Goal: Task Accomplishment & Management: Use online tool/utility

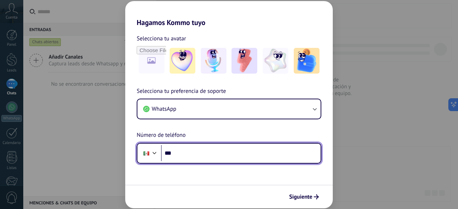
click at [200, 158] on input "***" at bounding box center [241, 153] width 160 height 16
paste input "**********"
type input "**********"
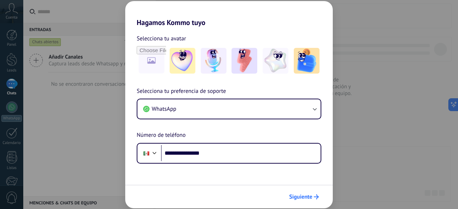
click at [301, 198] on span "Siguiente" at bounding box center [300, 197] width 23 height 5
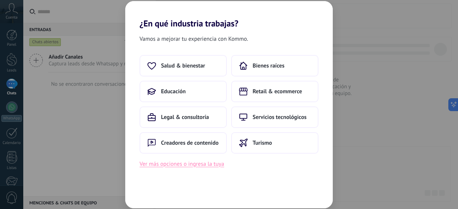
click at [215, 166] on button "Ver más opciones o ingresa la tuya" at bounding box center [182, 164] width 85 height 9
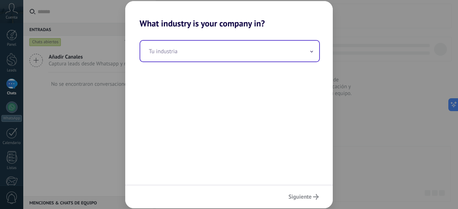
click at [312, 50] on span at bounding box center [312, 51] width 4 height 7
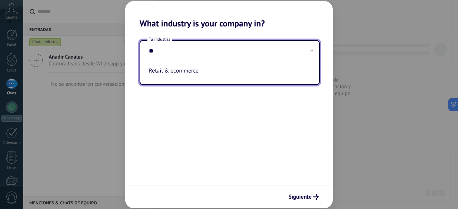
type input "*"
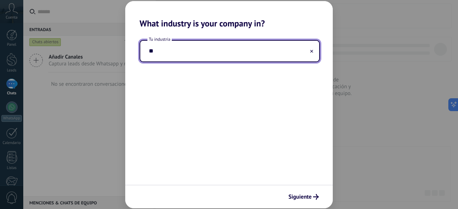
type input "*"
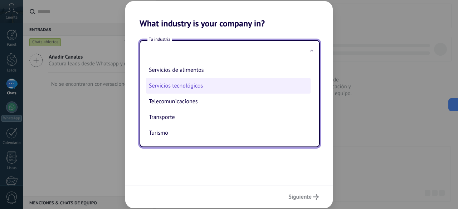
scroll to position [158, 0]
click at [198, 87] on li "Servicio al cliente" at bounding box center [228, 86] width 165 height 16
type input "**********"
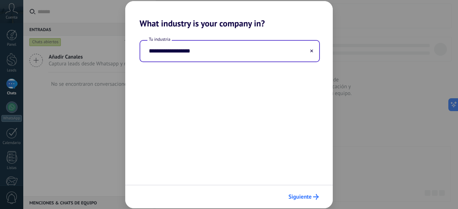
click at [299, 198] on span "Siguiente" at bounding box center [300, 197] width 23 height 5
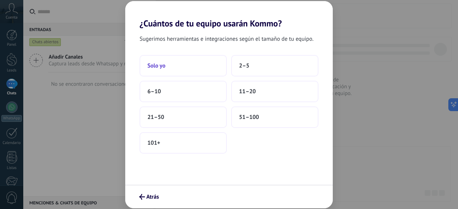
click at [177, 65] on button "Solo yo" at bounding box center [183, 65] width 87 height 21
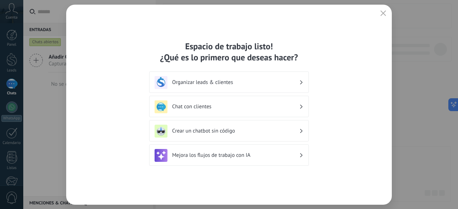
click at [204, 128] on h3 "Crear un chatbot sin código" at bounding box center [235, 131] width 127 height 7
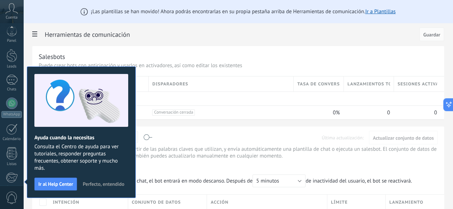
scroll to position [88, 0]
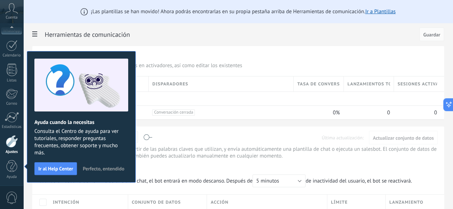
click at [102, 167] on span "Perfecto, entendido" at bounding box center [104, 169] width 42 height 5
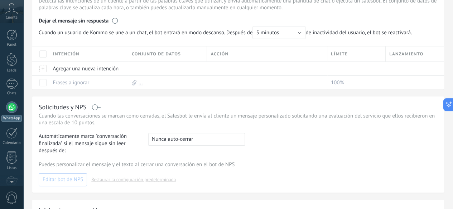
scroll to position [91, 0]
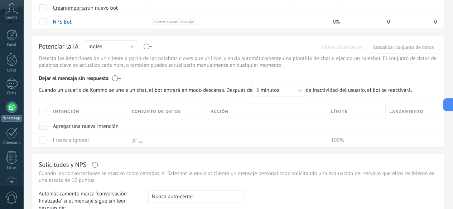
click at [11, 108] on div at bounding box center [11, 107] width 11 height 11
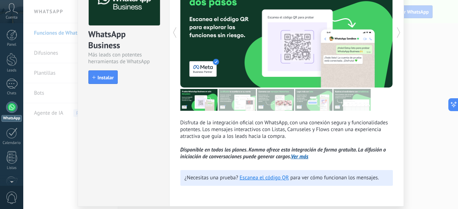
scroll to position [48, 0]
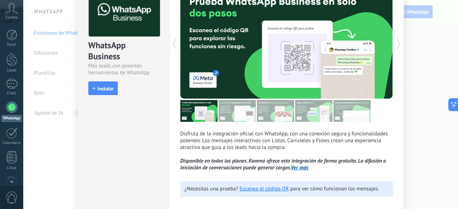
click at [428, 86] on div "WhatsApp Business Más leads con potentes herramientas de WhatsApp install Insta…" at bounding box center [240, 104] width 435 height 209
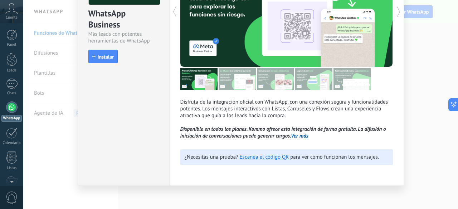
scroll to position [83, 0]
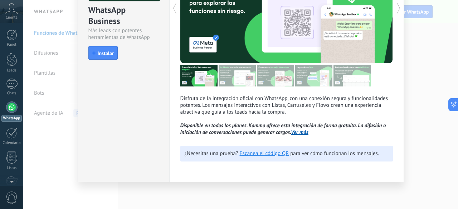
click at [431, 73] on div "WhatsApp Business Más leads con potentes herramientas de WhatsApp install Insta…" at bounding box center [240, 104] width 435 height 209
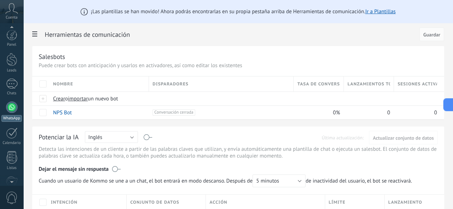
click at [9, 110] on div at bounding box center [11, 107] width 11 height 11
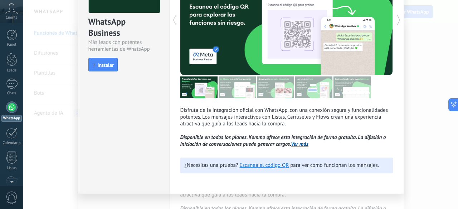
scroll to position [72, 0]
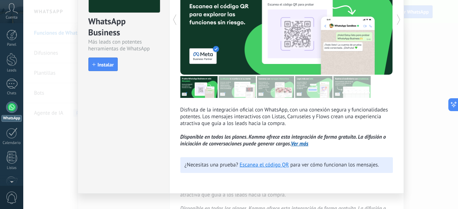
click at [275, 50] on div at bounding box center [233, 20] width 106 height 110
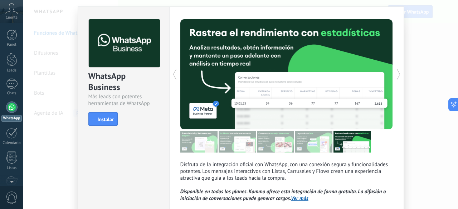
scroll to position [0, 0]
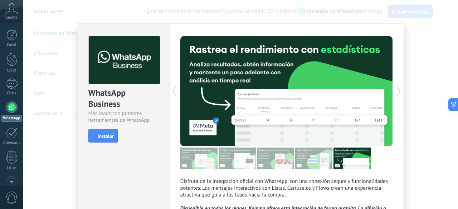
click at [259, 129] on div at bounding box center [233, 91] width 106 height 110
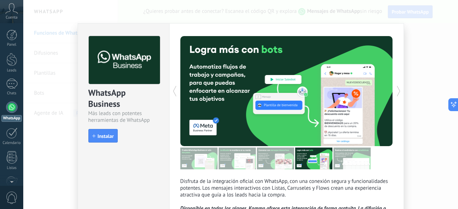
click at [269, 120] on div at bounding box center [233, 91] width 106 height 110
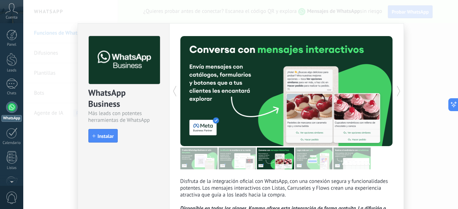
click at [270, 116] on div at bounding box center [233, 91] width 106 height 110
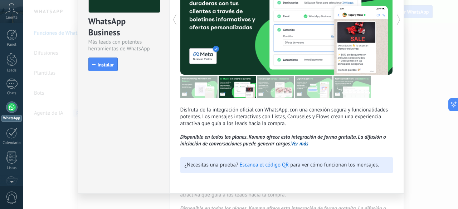
scroll to position [83, 0]
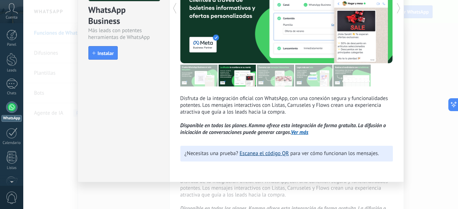
click at [262, 154] on link "Escanea el código QR" at bounding box center [264, 153] width 49 height 7
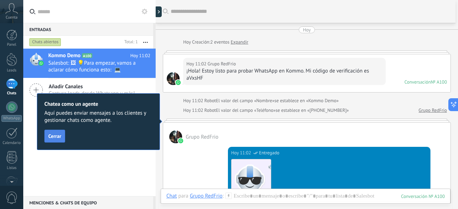
click at [58, 138] on span "Cerrar" at bounding box center [54, 136] width 13 height 5
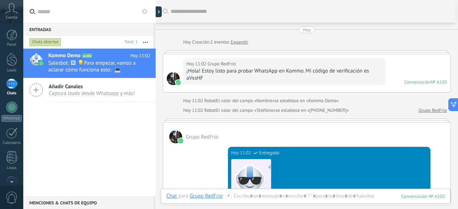
click at [403, 69] on div "Hoy 11:02 Grupo RedFrio ¡Hola! Estoy listo para probar WhatsApp en Kommo. Mi có…" at bounding box center [307, 73] width 288 height 38
click at [430, 53] on div at bounding box center [307, 52] width 288 height 4
click at [162, 11] on icon at bounding box center [162, 12] width 2 height 4
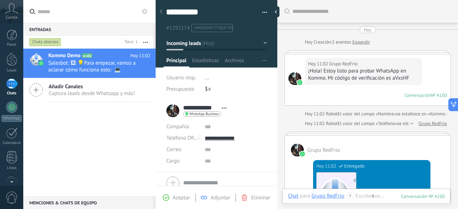
scroll to position [11, 0]
click at [174, 111] on div "**********" at bounding box center [199, 111] width 64 height 18
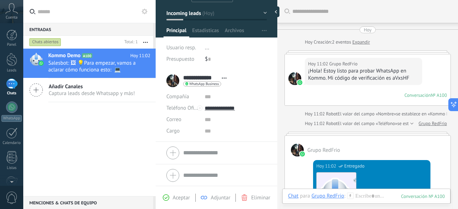
scroll to position [0, 0]
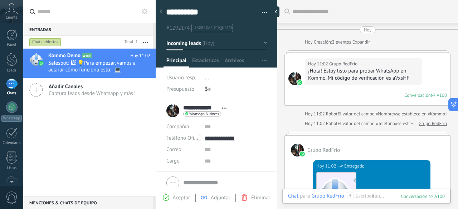
click at [162, 11] on icon at bounding box center [161, 11] width 3 height 4
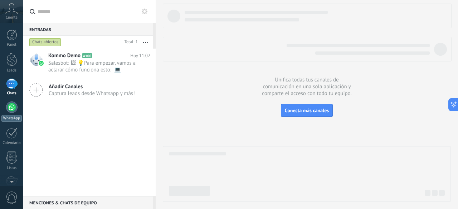
click at [15, 109] on div at bounding box center [11, 107] width 11 height 11
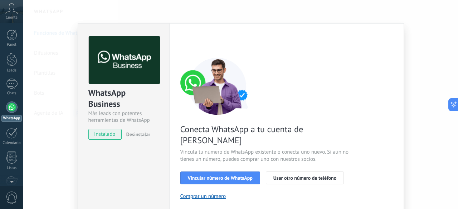
click at [68, 92] on div "WhatsApp Business Más leads con potentes herramientas de WhatsApp instalado Des…" at bounding box center [240, 104] width 435 height 209
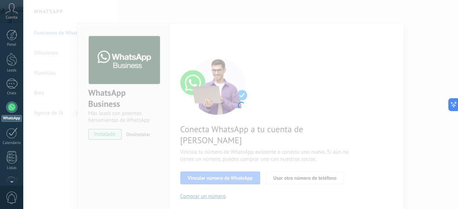
click at [8, 109] on div at bounding box center [11, 107] width 11 height 11
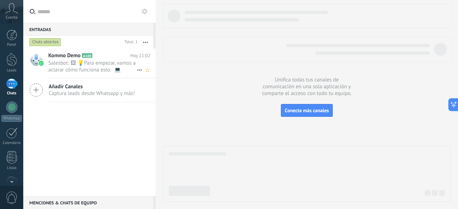
click at [80, 60] on span "Salesbot: 🖼 💡Para empezar, vamos a aclarar cómo funciona esto: 💻 Kommo = La vis…" at bounding box center [92, 67] width 88 height 14
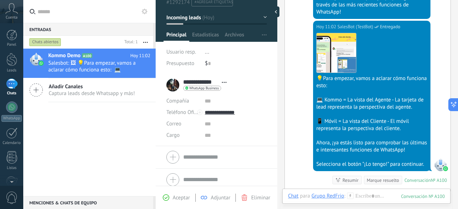
scroll to position [30, 0]
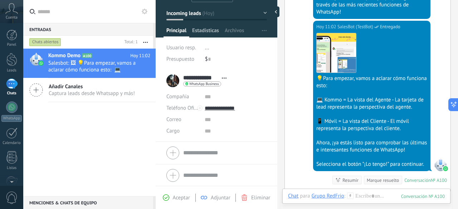
click at [200, 32] on span "Estadísticas" at bounding box center [205, 32] width 27 height 10
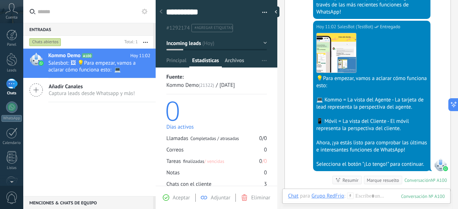
click at [225, 61] on span "Archivos" at bounding box center [234, 62] width 19 height 10
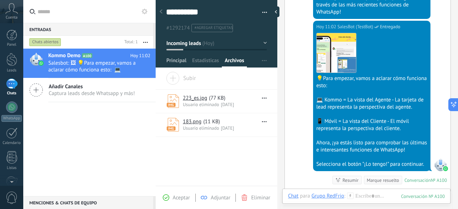
click at [180, 60] on span "Principal" at bounding box center [177, 62] width 20 height 10
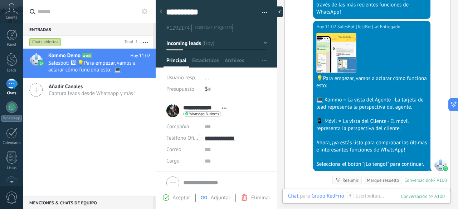
click at [279, 13] on div at bounding box center [278, 11] width 11 height 11
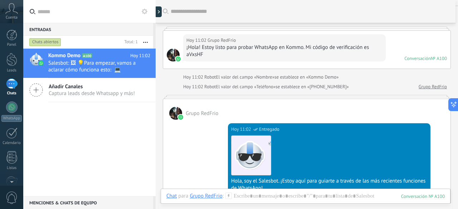
scroll to position [6, 0]
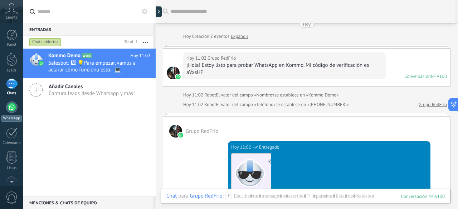
click at [10, 111] on div at bounding box center [11, 107] width 11 height 11
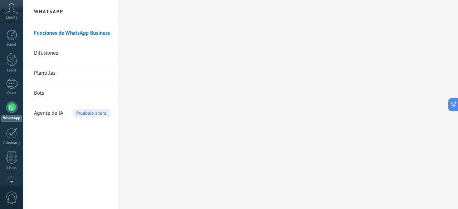
click at [75, 73] on link "Plantillas" at bounding box center [72, 73] width 77 height 20
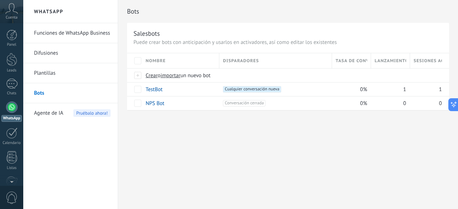
click at [49, 71] on link "Plantillas" at bounding box center [72, 73] width 77 height 20
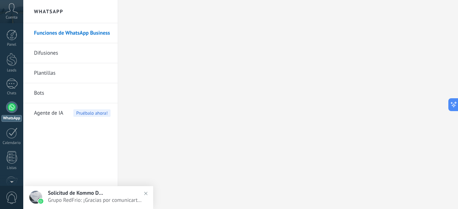
click at [82, 199] on span "Grupo RedFrio: ¡Gracias por comunicarte con nosotros! Para brindarte mayor info…" at bounding box center [95, 200] width 95 height 7
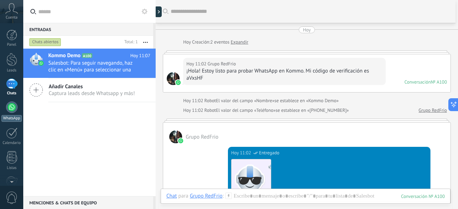
click at [15, 108] on div at bounding box center [11, 107] width 11 height 11
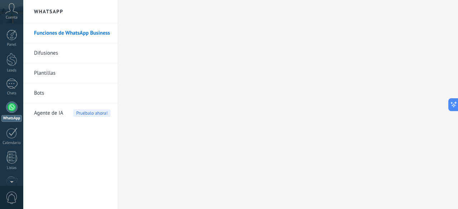
click at [54, 93] on link "Bots" at bounding box center [72, 93] width 77 height 20
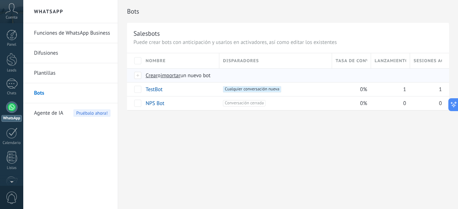
click at [168, 76] on span "importar" at bounding box center [171, 75] width 20 height 7
click at [0, 0] on input "importar un nuevo bot" at bounding box center [0, 0] width 0 height 0
click at [63, 73] on link "Plantillas" at bounding box center [72, 73] width 77 height 20
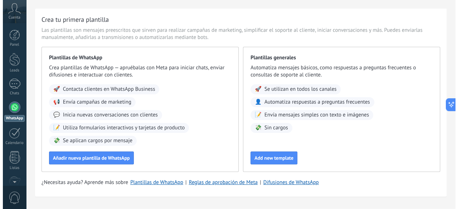
scroll to position [3, 0]
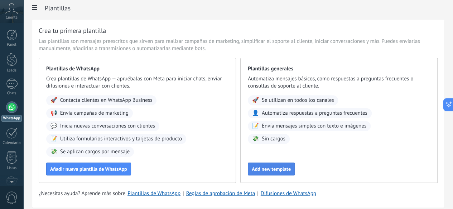
click at [291, 172] on span "Add new template" at bounding box center [271, 169] width 39 height 5
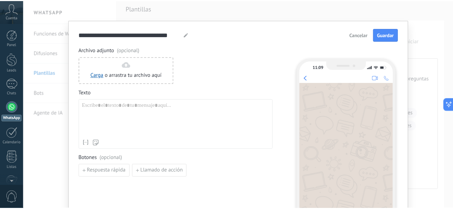
scroll to position [0, 0]
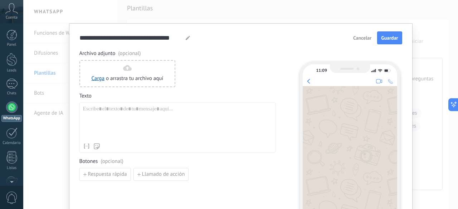
click at [360, 40] on span "Cancelar" at bounding box center [362, 37] width 18 height 5
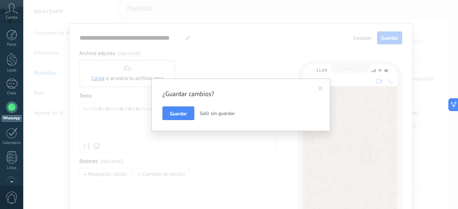
click at [227, 114] on span "Salir sin guardar" at bounding box center [217, 113] width 35 height 6
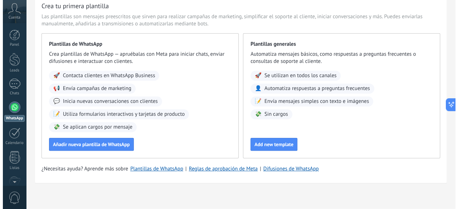
scroll to position [39, 0]
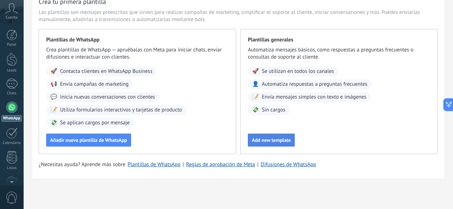
click at [295, 137] on button "Add new template" at bounding box center [271, 140] width 47 height 13
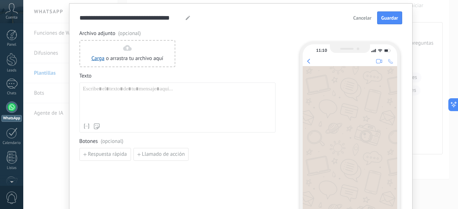
scroll to position [11, 0]
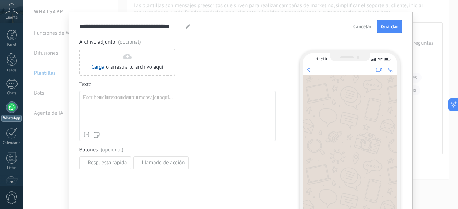
click at [135, 97] on div at bounding box center [177, 112] width 189 height 34
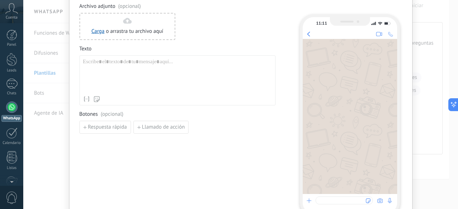
scroll to position [83, 0]
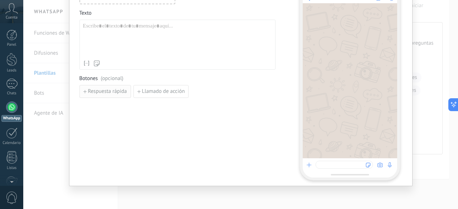
click at [117, 91] on span "Respuesta rápida" at bounding box center [107, 91] width 39 height 5
click at [136, 109] on button "Añadir quick reply" at bounding box center [120, 108] width 81 height 13
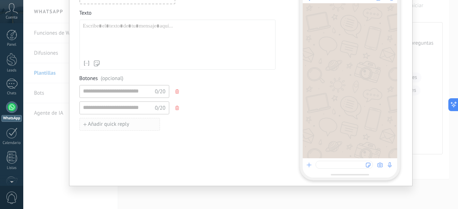
click at [125, 127] on span "Añadir quick reply" at bounding box center [109, 124] width 42 height 5
click at [175, 124] on use "button" at bounding box center [177, 124] width 4 height 4
click at [175, 110] on button "button" at bounding box center [178, 108] width 6 height 11
click at [175, 92] on icon "button" at bounding box center [177, 92] width 4 height 4
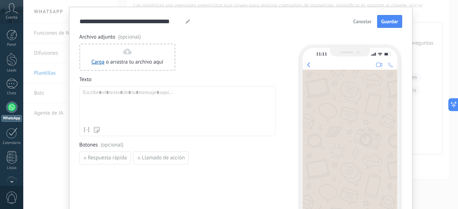
scroll to position [11, 0]
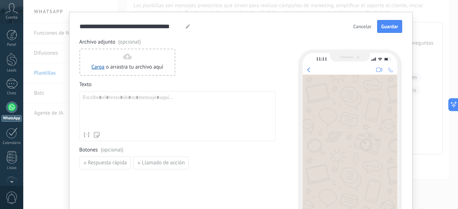
click at [162, 101] on div at bounding box center [177, 112] width 189 height 34
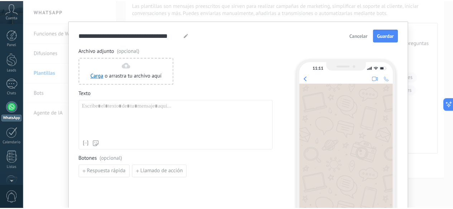
scroll to position [0, 0]
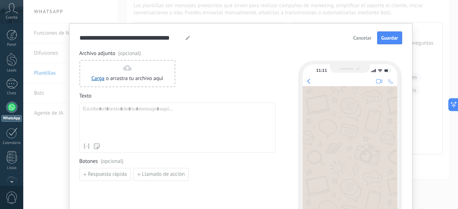
click at [365, 39] on span "Cancelar" at bounding box center [362, 37] width 18 height 5
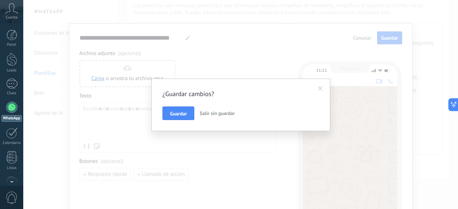
click at [224, 113] on span "Salir sin guardar" at bounding box center [217, 113] width 35 height 6
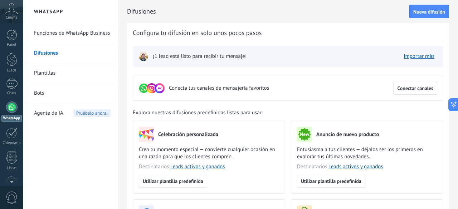
click at [56, 33] on link "Funciones de WhatsApp Business" at bounding box center [72, 33] width 77 height 20
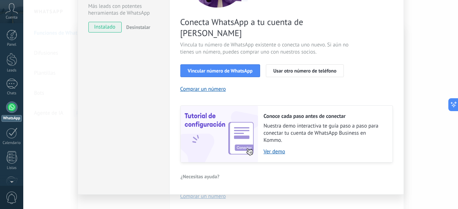
scroll to position [108, 0]
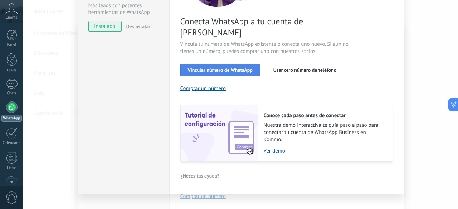
click at [230, 65] on button "Vincular número de WhatsApp" at bounding box center [220, 70] width 80 height 13
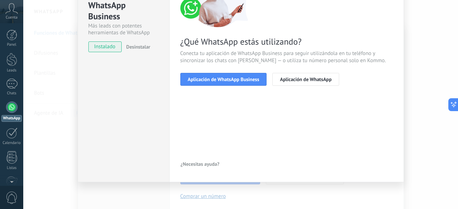
scroll to position [87, 0]
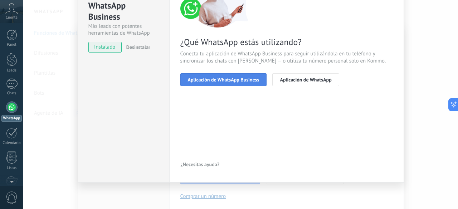
click at [229, 81] on span "Aplicación de WhatsApp Business" at bounding box center [224, 79] width 72 height 5
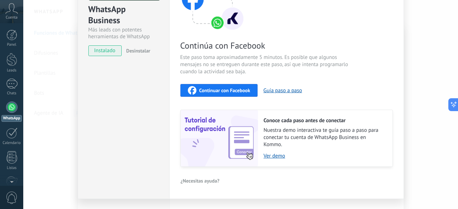
scroll to position [100, 0]
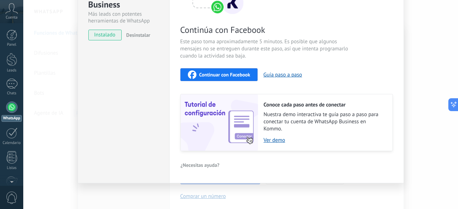
click at [440, 61] on div "WhatsApp Business Más leads con potentes herramientas de WhatsApp instalado Des…" at bounding box center [240, 104] width 435 height 209
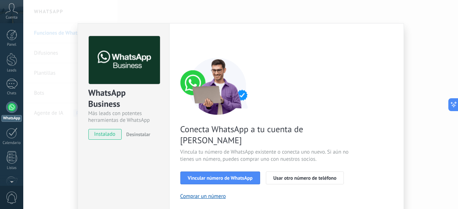
scroll to position [0, 0]
click at [453, 72] on div "WhatsApp Business Más leads con potentes herramientas de WhatsApp instalado Des…" at bounding box center [240, 104] width 435 height 209
click at [458, 69] on div "WhatsApp Business Más leads con potentes herramientas de WhatsApp instalado Des…" at bounding box center [240, 104] width 435 height 209
click at [429, 88] on div "WhatsApp Business Más leads con potentes herramientas de WhatsApp instalado Des…" at bounding box center [240, 104] width 435 height 209
click at [60, 79] on div "WhatsApp Business Más leads con potentes herramientas de WhatsApp instalado Des…" at bounding box center [240, 104] width 435 height 209
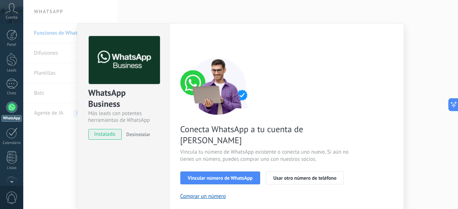
click at [244, 9] on div "WhatsApp Business Más leads con potentes herramientas de WhatsApp instalado Des…" at bounding box center [240, 104] width 435 height 209
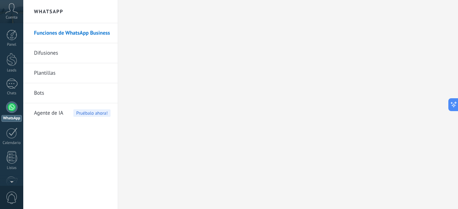
click at [58, 74] on link "Plantillas" at bounding box center [72, 73] width 77 height 20
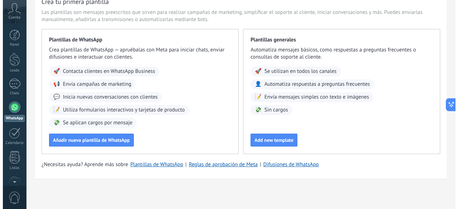
scroll to position [39, 0]
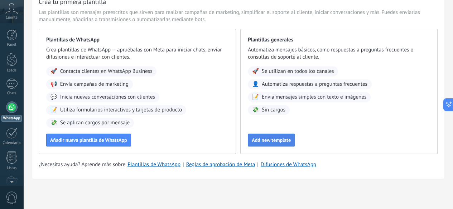
click at [295, 145] on button "Add new template" at bounding box center [271, 140] width 47 height 13
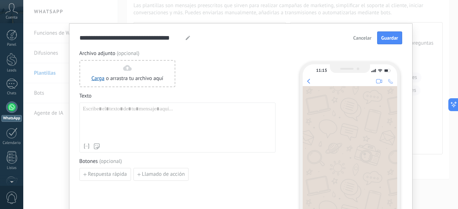
click at [367, 37] on span "Cancelar" at bounding box center [362, 37] width 18 height 5
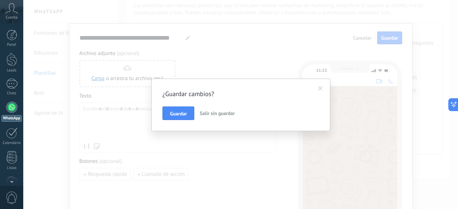
click at [227, 111] on span "Salir sin guardar" at bounding box center [217, 113] width 35 height 6
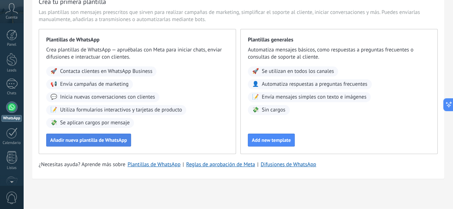
click at [131, 146] on button "Añadir nueva plantilla de WhatsApp" at bounding box center [88, 140] width 85 height 13
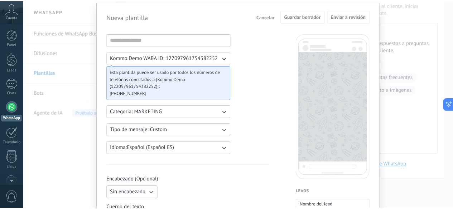
scroll to position [0, 0]
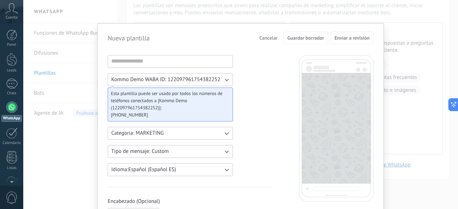
click at [268, 38] on span "Cancelar" at bounding box center [269, 37] width 18 height 5
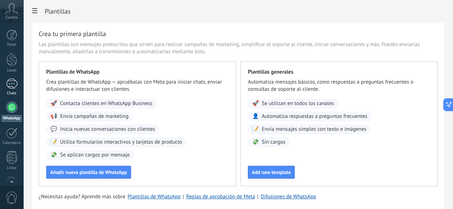
click at [8, 85] on div "1" at bounding box center [11, 84] width 11 height 10
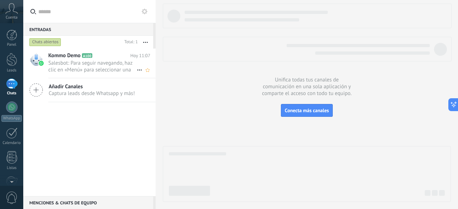
click at [102, 62] on span "Salesbot: Para seguir navegando, haz clic en «Menú» para seleccionar una funció…" at bounding box center [92, 67] width 88 height 14
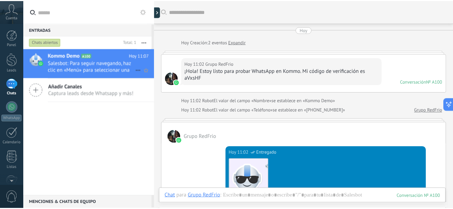
scroll to position [367, 0]
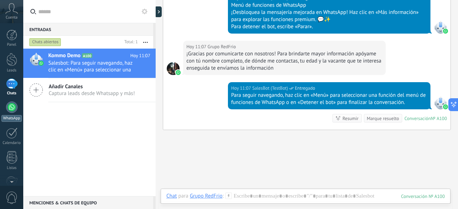
click at [9, 111] on div at bounding box center [11, 107] width 11 height 11
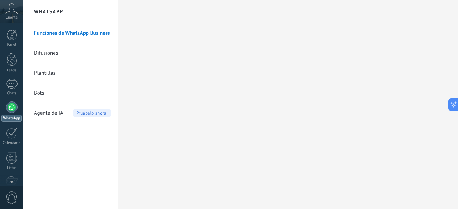
click at [65, 72] on link "Plantillas" at bounding box center [72, 73] width 77 height 20
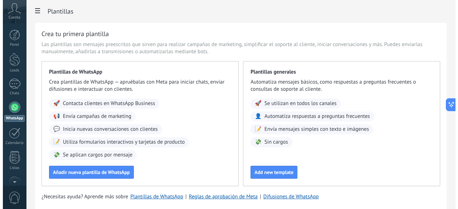
scroll to position [39, 0]
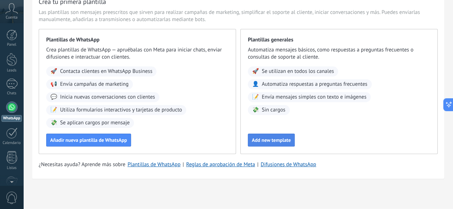
click at [291, 141] on span "Add new template" at bounding box center [271, 140] width 39 height 5
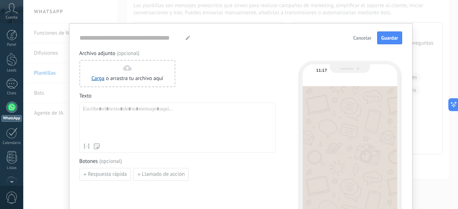
type input "**********"
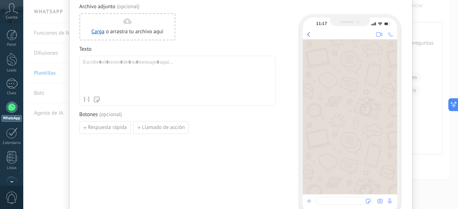
scroll to position [36, 0]
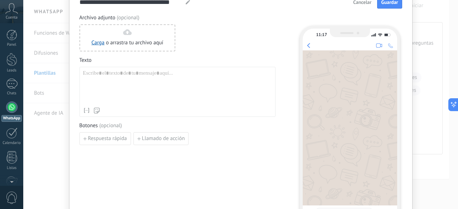
click at [127, 96] on div at bounding box center [177, 87] width 189 height 34
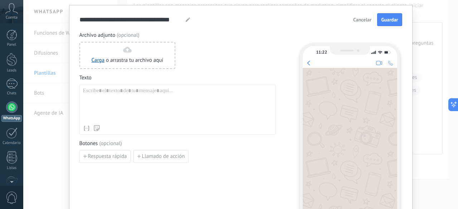
scroll to position [11, 0]
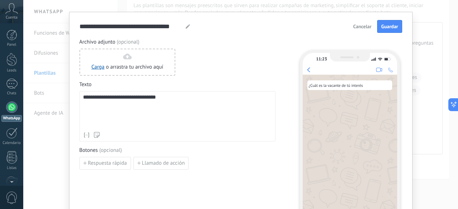
drag, startPoint x: 159, startPoint y: 103, endPoint x: 181, endPoint y: 95, distance: 23.2
click at [162, 102] on div "**********" at bounding box center [177, 112] width 189 height 34
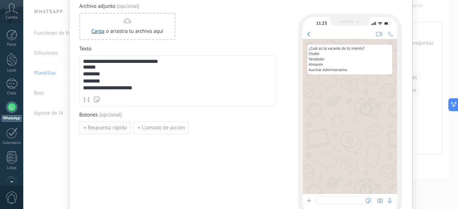
click at [117, 126] on span "Respuesta rápida" at bounding box center [107, 128] width 39 height 5
click at [104, 126] on input at bounding box center [118, 127] width 76 height 11
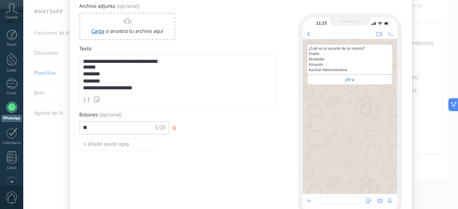
type input "*"
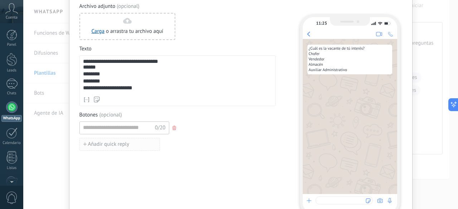
click at [112, 144] on span "Añadir quick reply" at bounding box center [109, 144] width 42 height 5
click at [123, 127] on input at bounding box center [118, 127] width 76 height 11
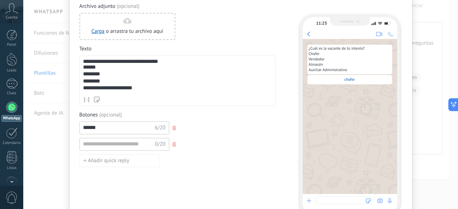
type input "******"
click at [116, 141] on input at bounding box center [118, 144] width 76 height 11
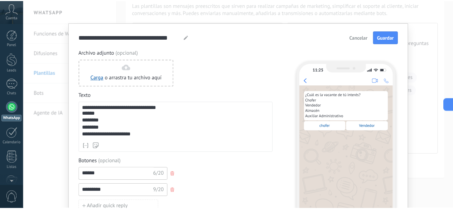
scroll to position [0, 0]
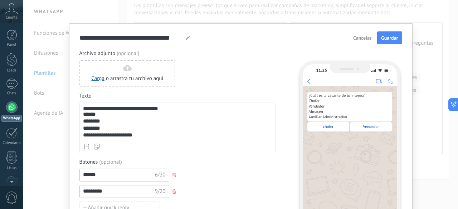
type input "********"
click at [359, 35] on span "Cancelar" at bounding box center [362, 37] width 18 height 5
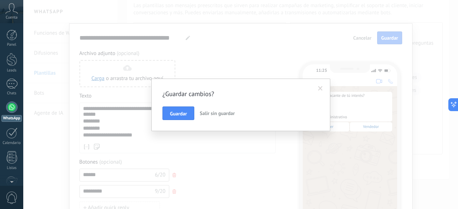
click at [211, 117] on button "Salir sin guardar" at bounding box center [217, 114] width 41 height 14
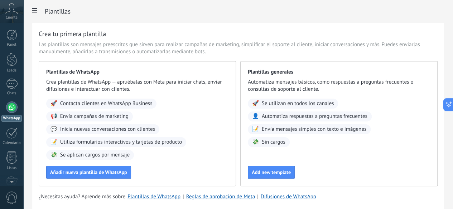
drag, startPoint x: 45, startPoint y: 95, endPoint x: 56, endPoint y: 95, distance: 11.1
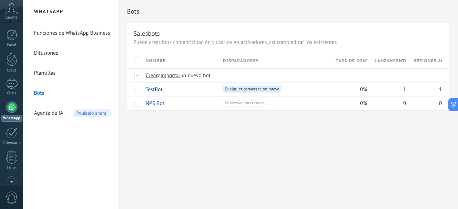
click at [14, 16] on span "Cuenta" at bounding box center [12, 17] width 12 height 5
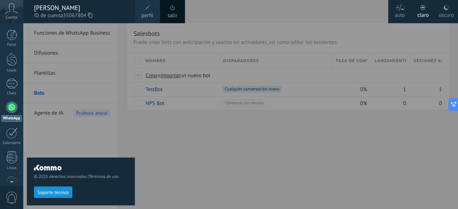
click at [13, 110] on div at bounding box center [11, 107] width 11 height 11
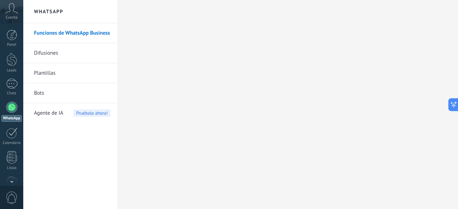
click at [37, 88] on link "Bots" at bounding box center [72, 93] width 77 height 20
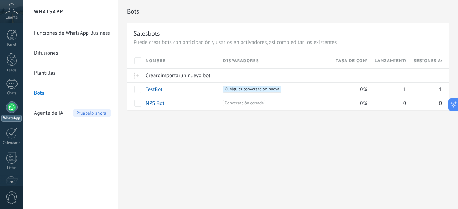
click at [60, 111] on span "Agente de IA" at bounding box center [48, 113] width 29 height 20
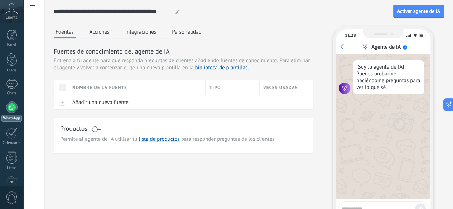
click at [111, 30] on button "Acciones" at bounding box center [100, 32] width 24 height 11
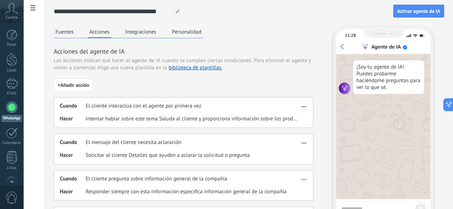
click at [158, 30] on button "Integraciones" at bounding box center [141, 32] width 35 height 11
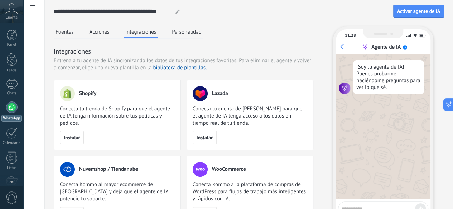
click at [203, 30] on button "Personalidad" at bounding box center [186, 32] width 33 height 11
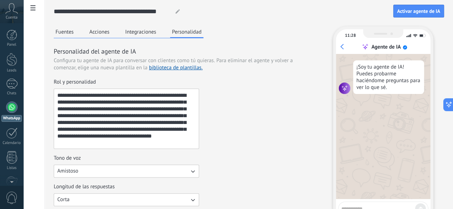
click at [76, 28] on button "Fuentes" at bounding box center [65, 32] width 22 height 11
